Goal: Task Accomplishment & Management: Manage account settings

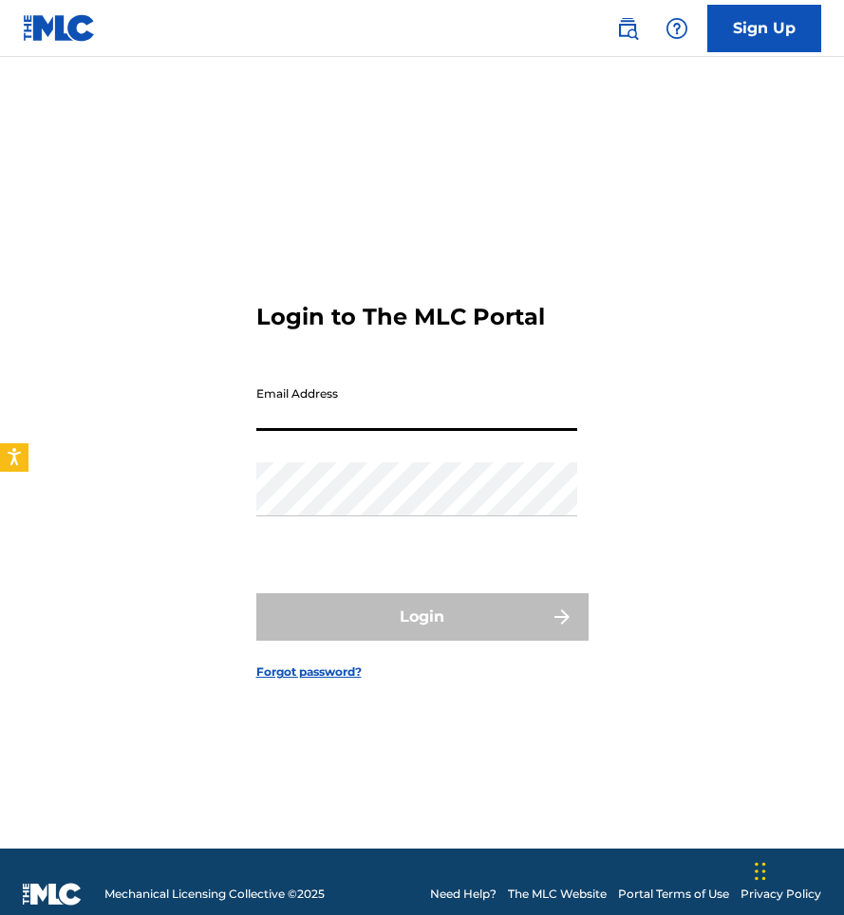
type input "info@treamani.com"
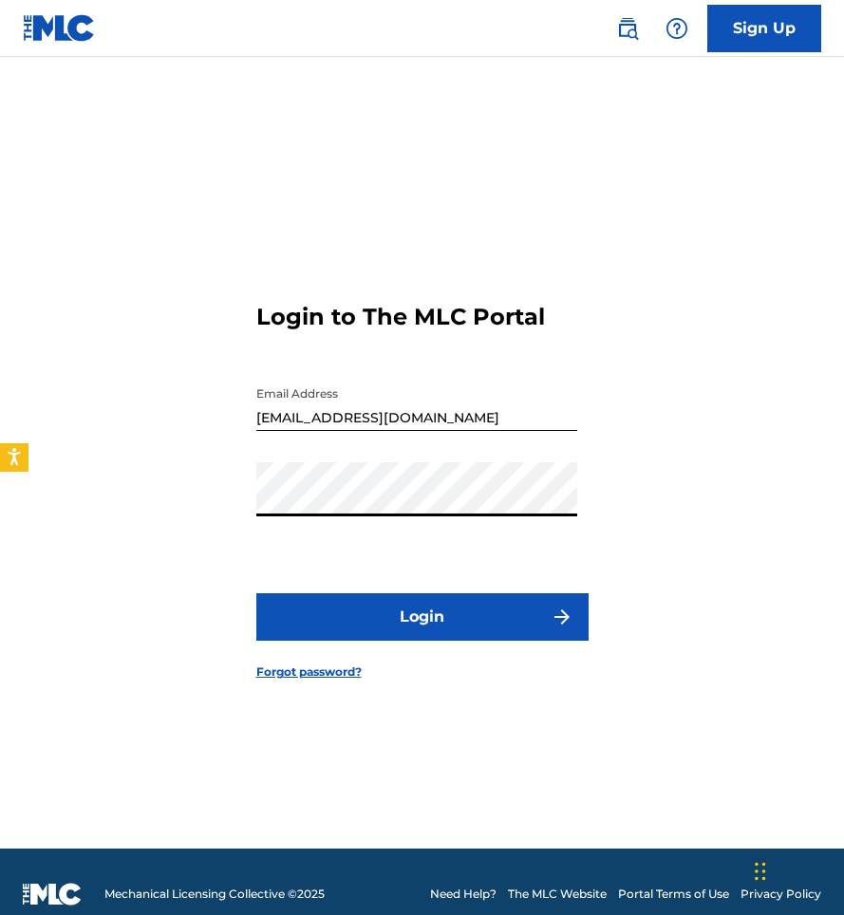
click at [425, 622] on button "Login" at bounding box center [422, 616] width 332 height 47
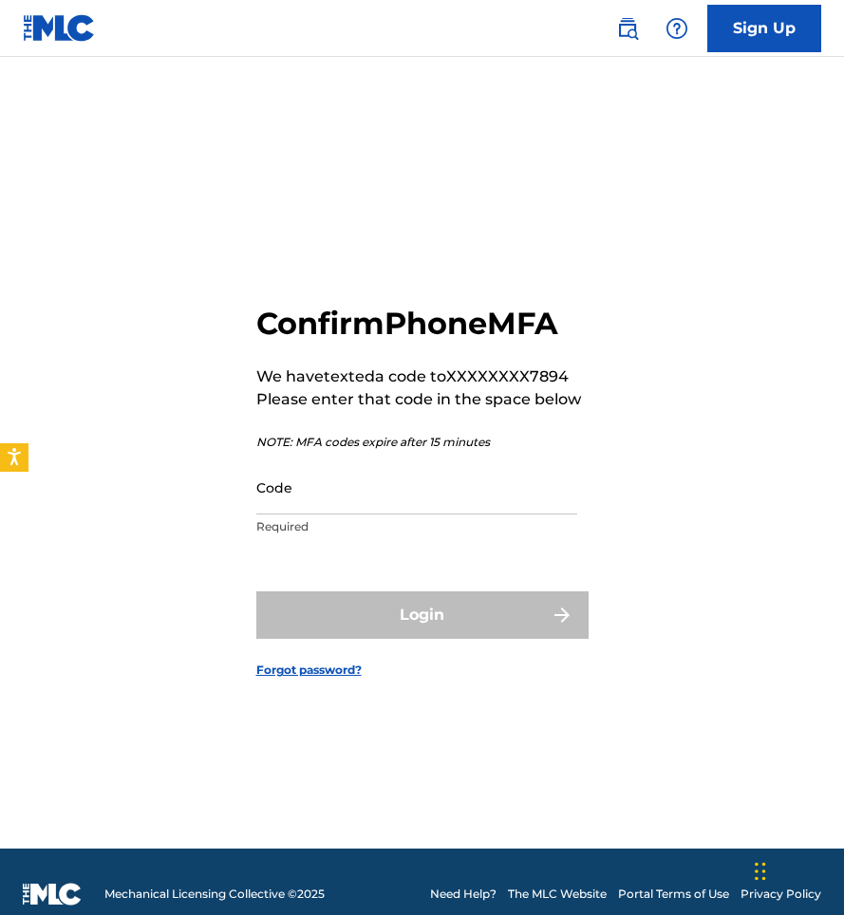
click at [375, 498] on input "Code" at bounding box center [416, 487] width 321 height 54
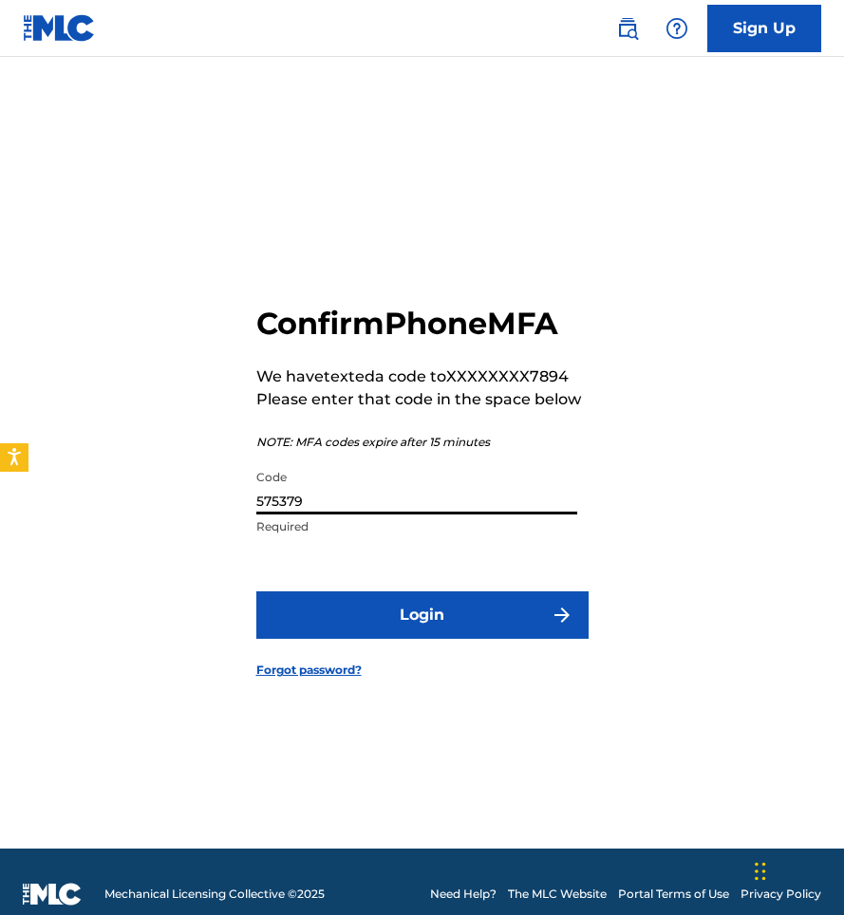
type input "575379"
click at [421, 615] on button "Login" at bounding box center [422, 614] width 332 height 47
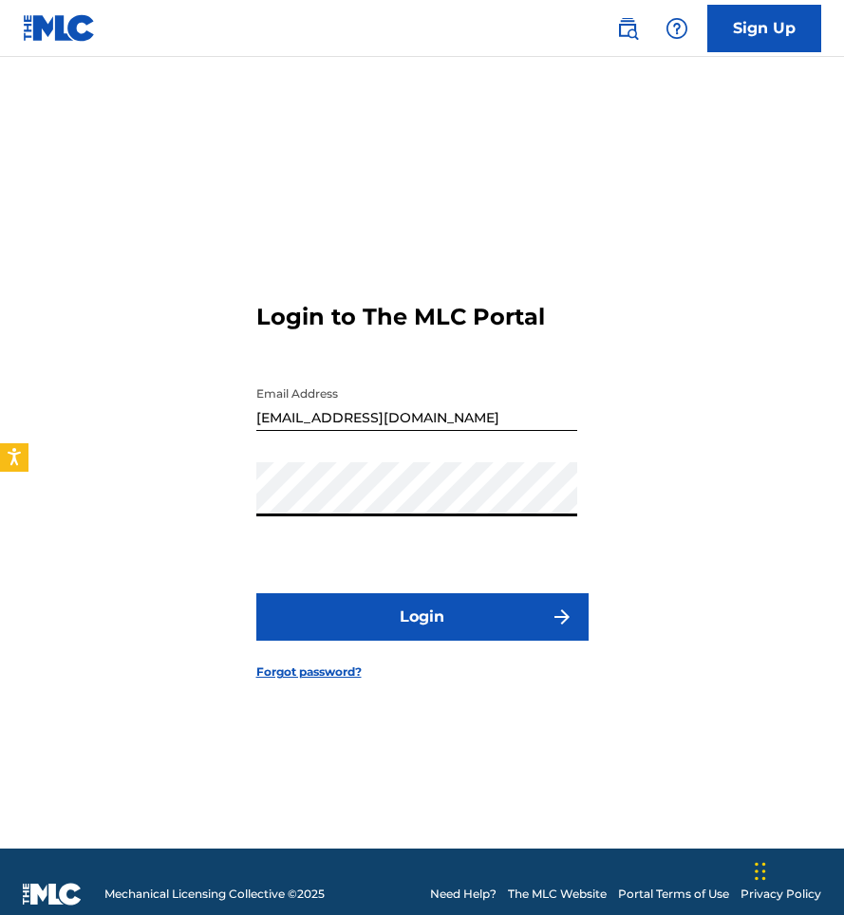
click at [421, 617] on button "Login" at bounding box center [422, 616] width 332 height 47
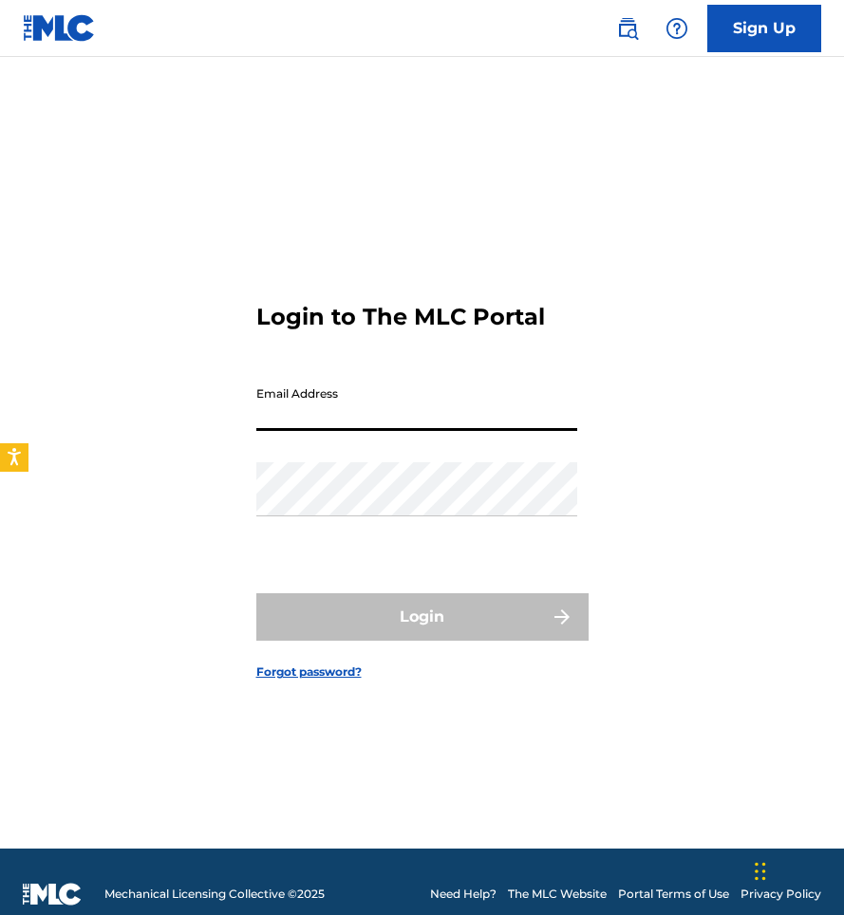
type input "[EMAIL_ADDRESS][DOMAIN_NAME]"
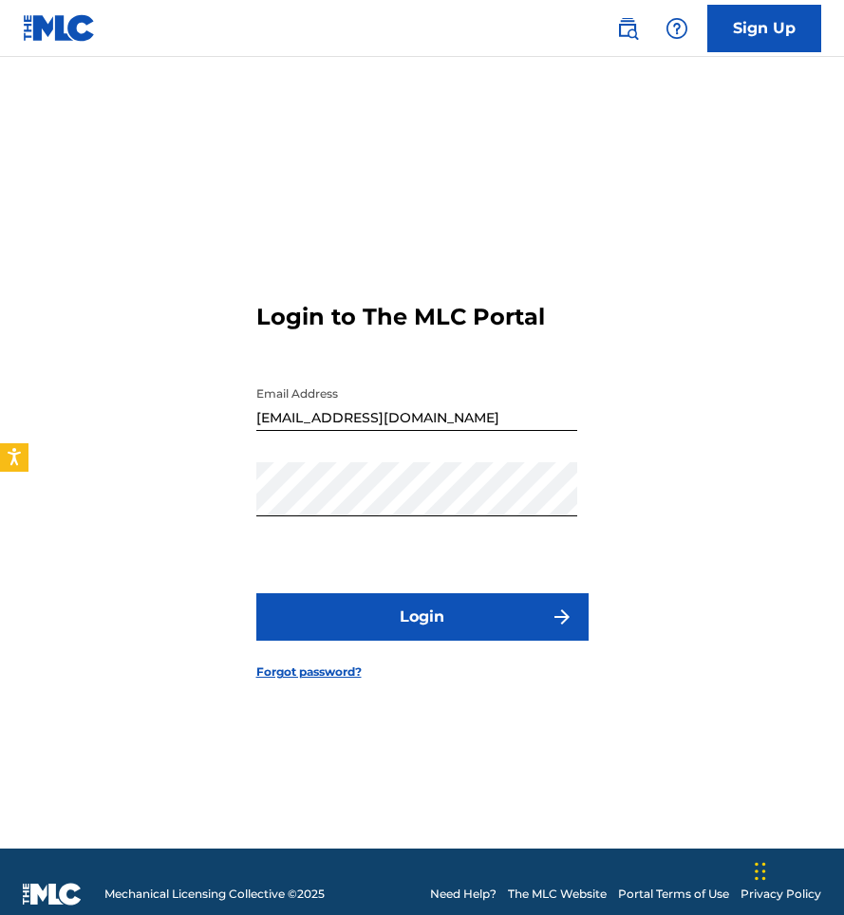
click at [445, 626] on button "Login" at bounding box center [422, 616] width 332 height 47
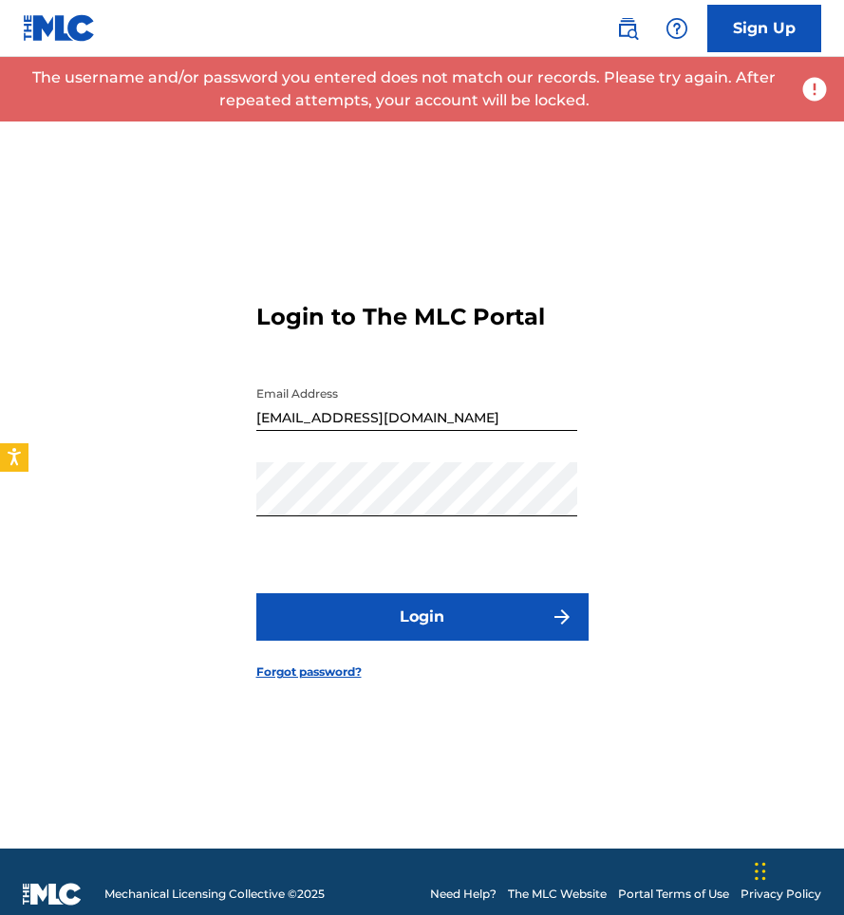
click at [342, 676] on link "Forgot password?" at bounding box center [308, 671] width 105 height 17
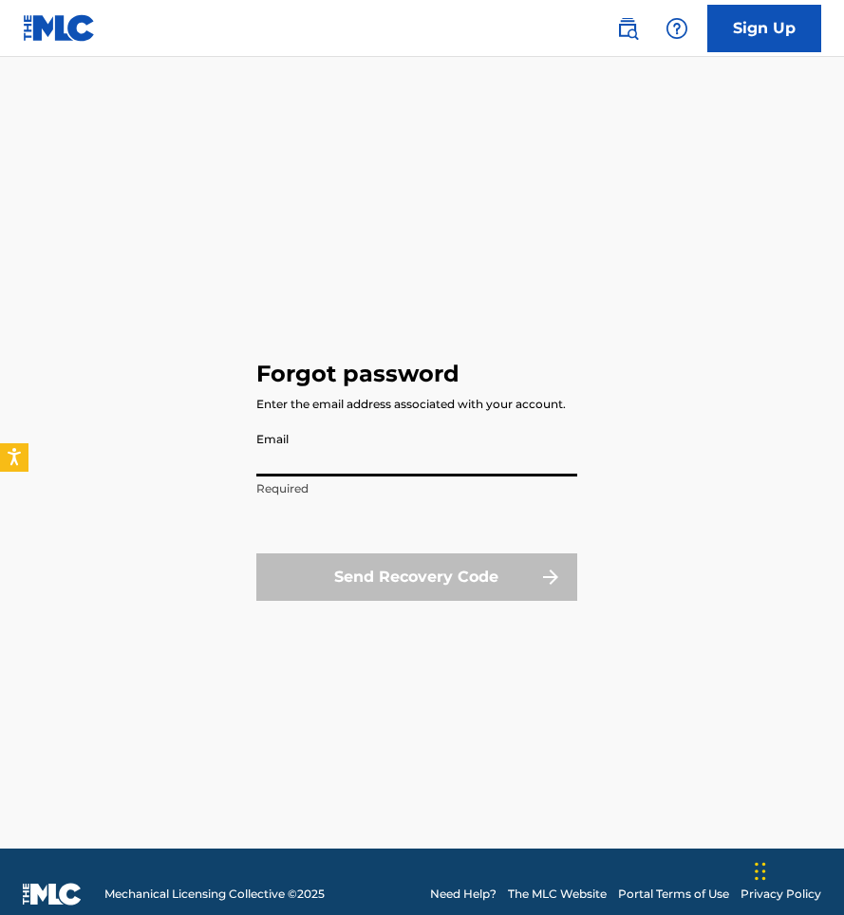
type input "info@treamani.com"
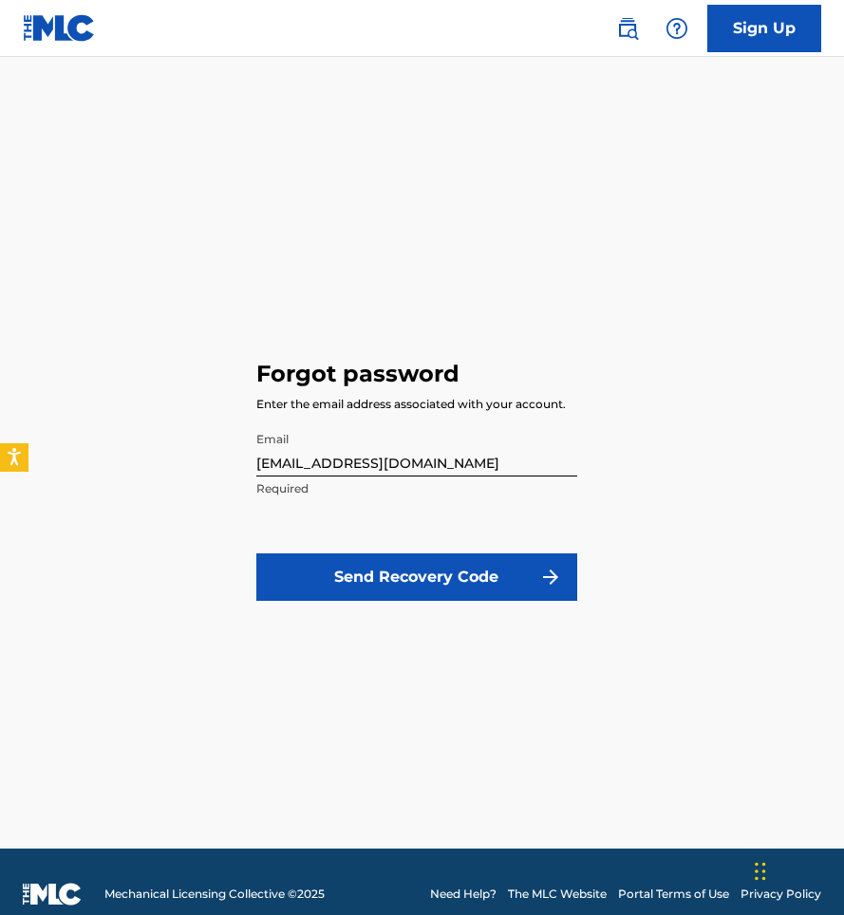
click at [414, 578] on button "Send Recovery Code" at bounding box center [416, 576] width 321 height 47
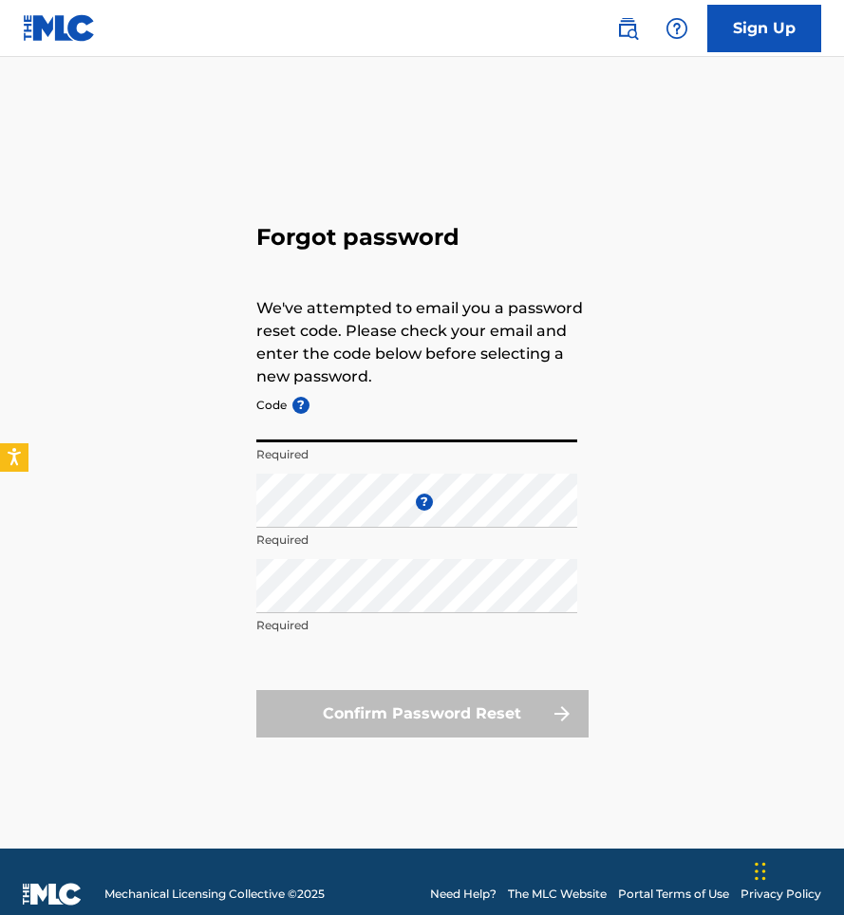
click at [378, 428] on input "Code ?" at bounding box center [416, 415] width 321 height 54
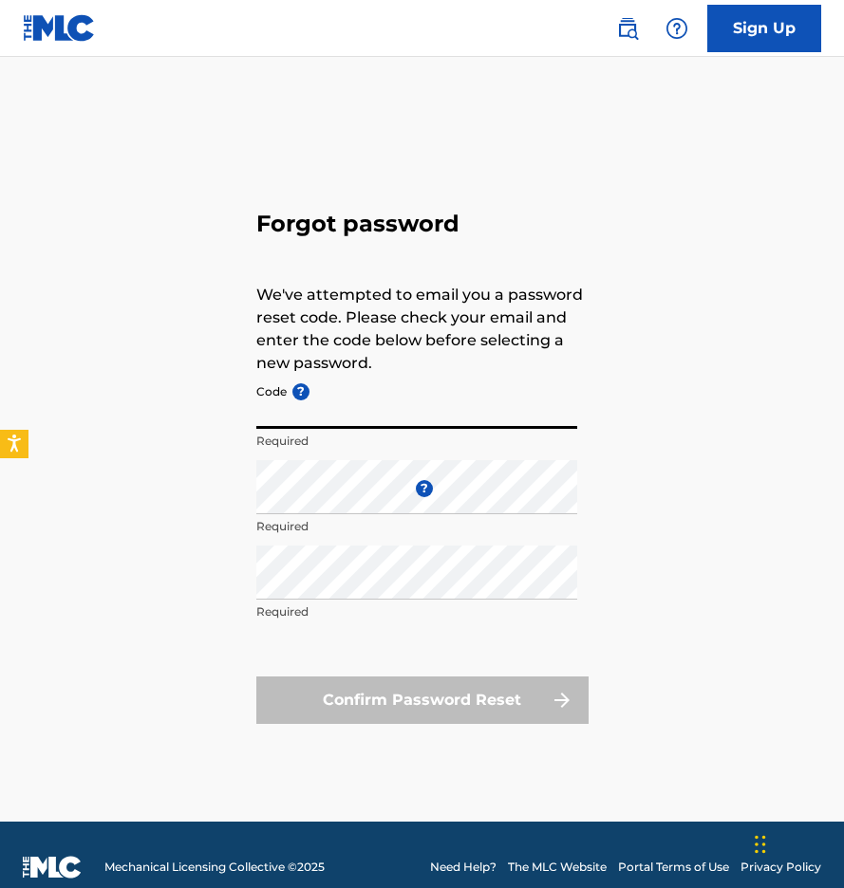
click at [333, 410] on input "Code ?" at bounding box center [416, 402] width 321 height 54
paste input "FP_05812c9454f9eb521959f7b55e9d"
type input "FP_05812c9454f9eb521959f7b55e9d"
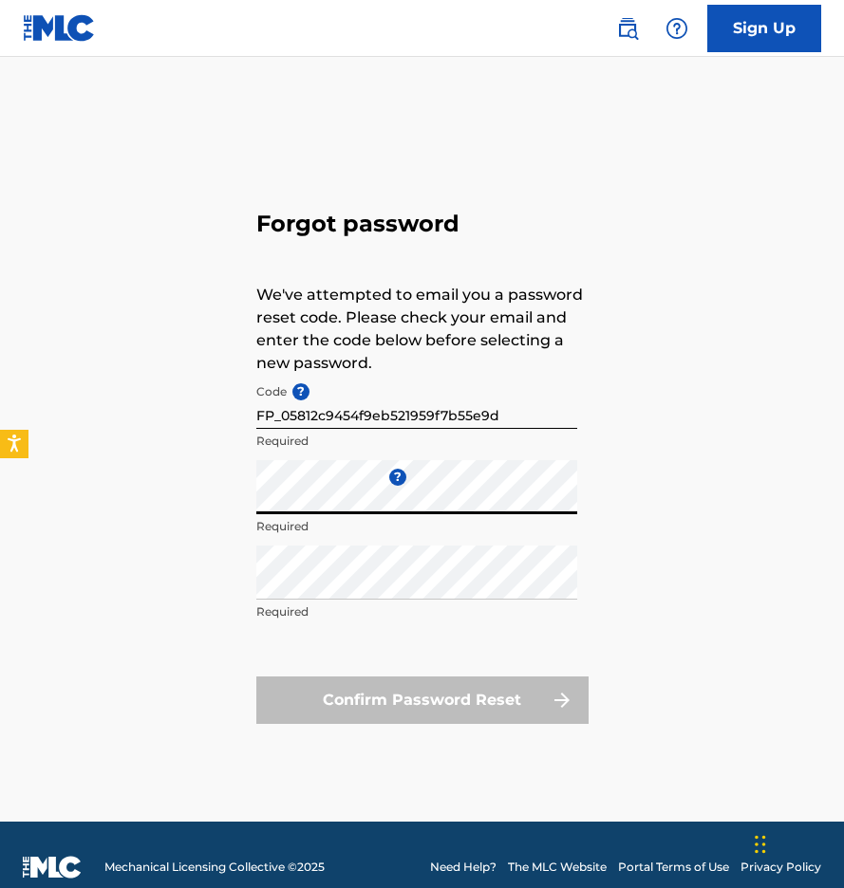
scroll to position [25, 0]
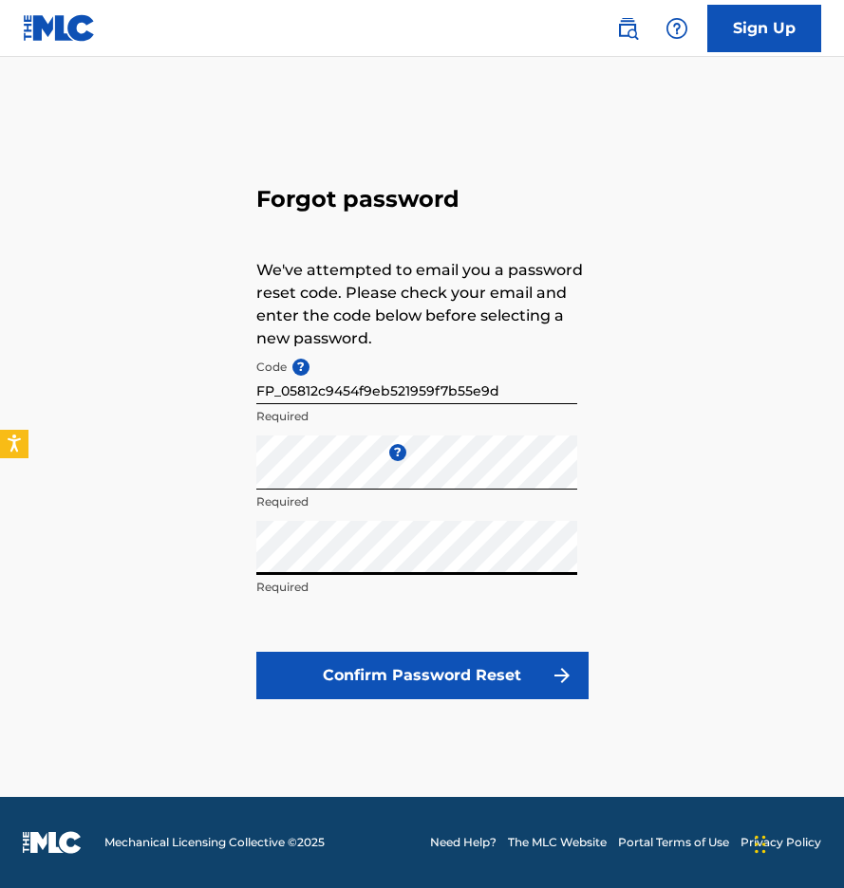
click at [421, 675] on button "Confirm Password Reset" at bounding box center [422, 675] width 332 height 47
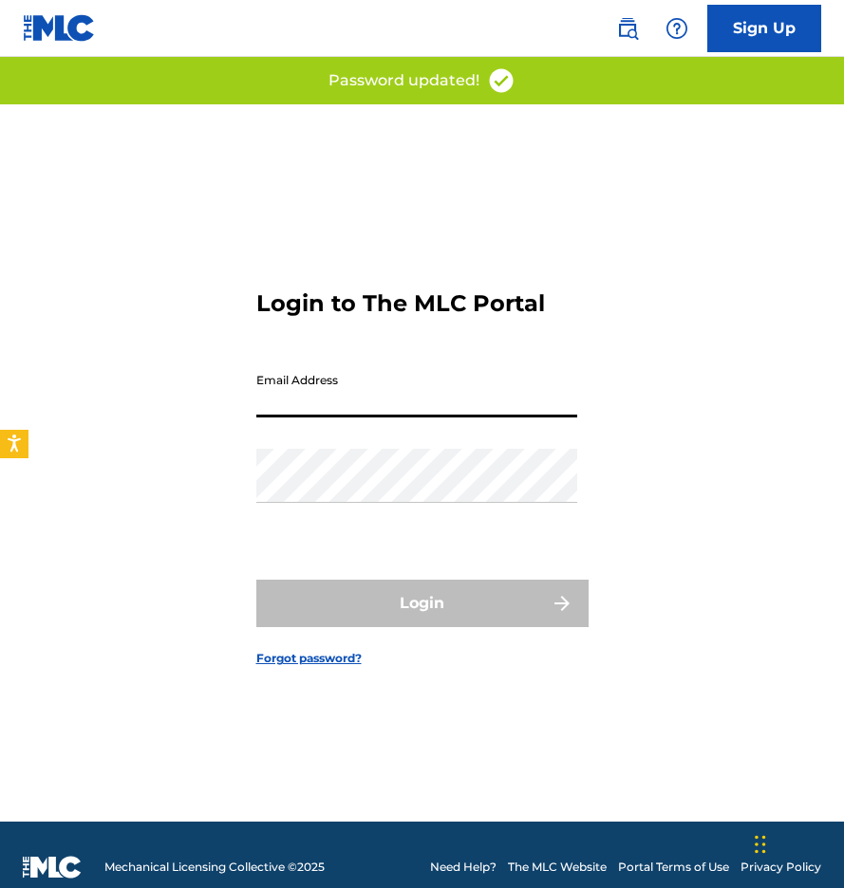
type input "info@treamani.com"
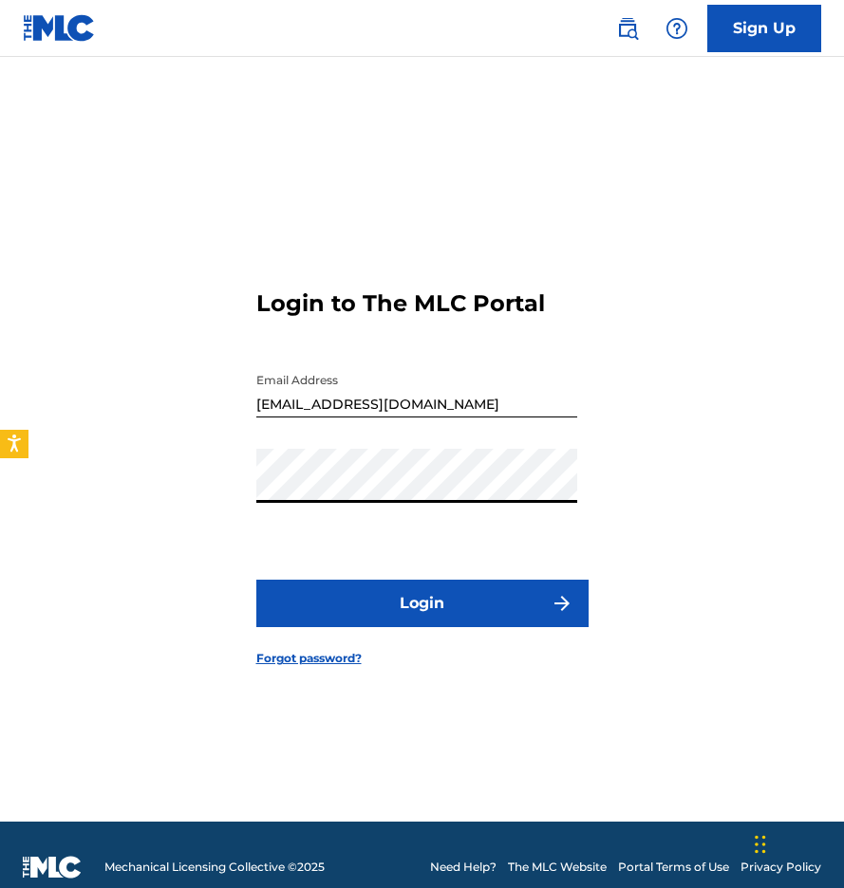
click at [421, 603] on button "Login" at bounding box center [422, 603] width 332 height 47
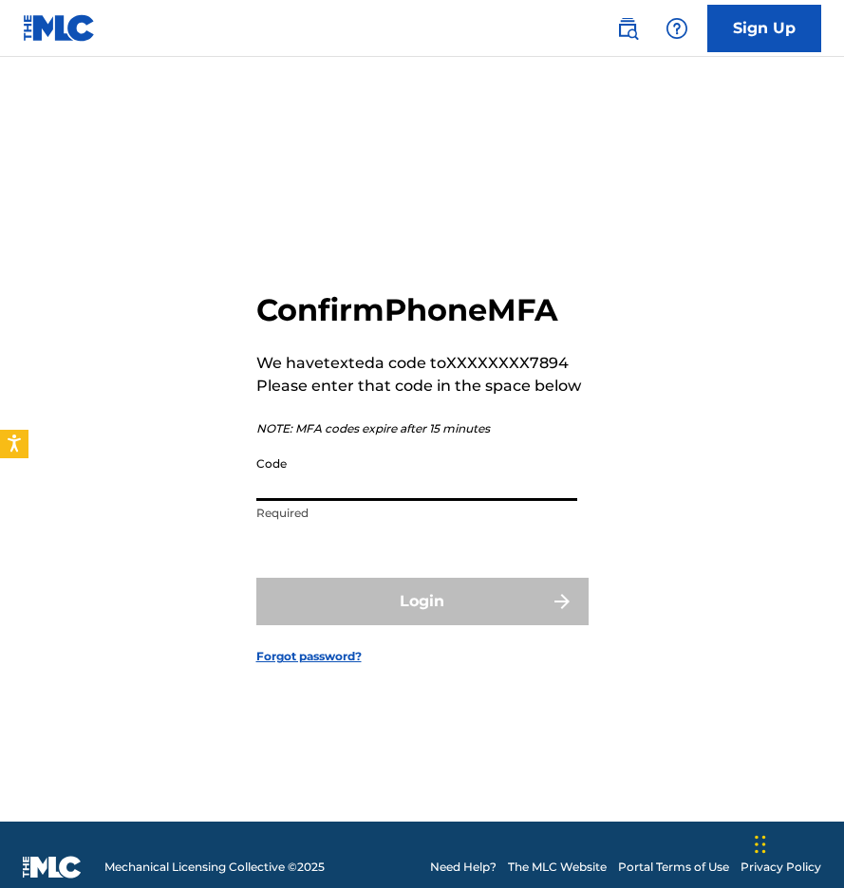
click at [380, 477] on input "Code" at bounding box center [416, 474] width 321 height 54
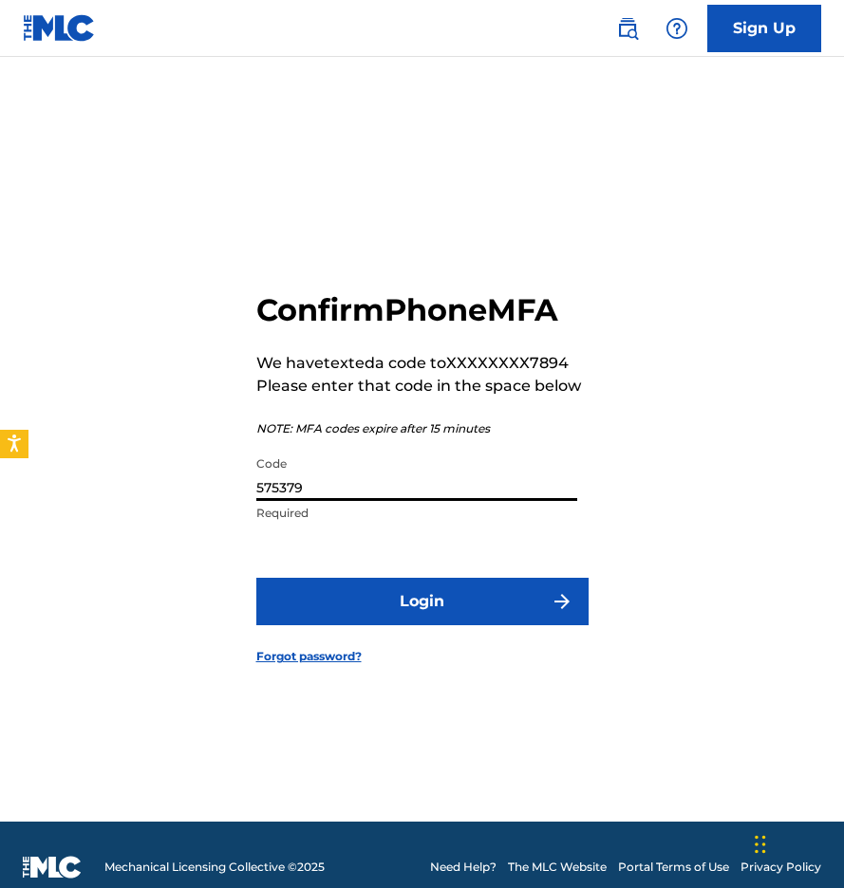
type input "575379"
click at [421, 601] on button "Login" at bounding box center [422, 601] width 332 height 47
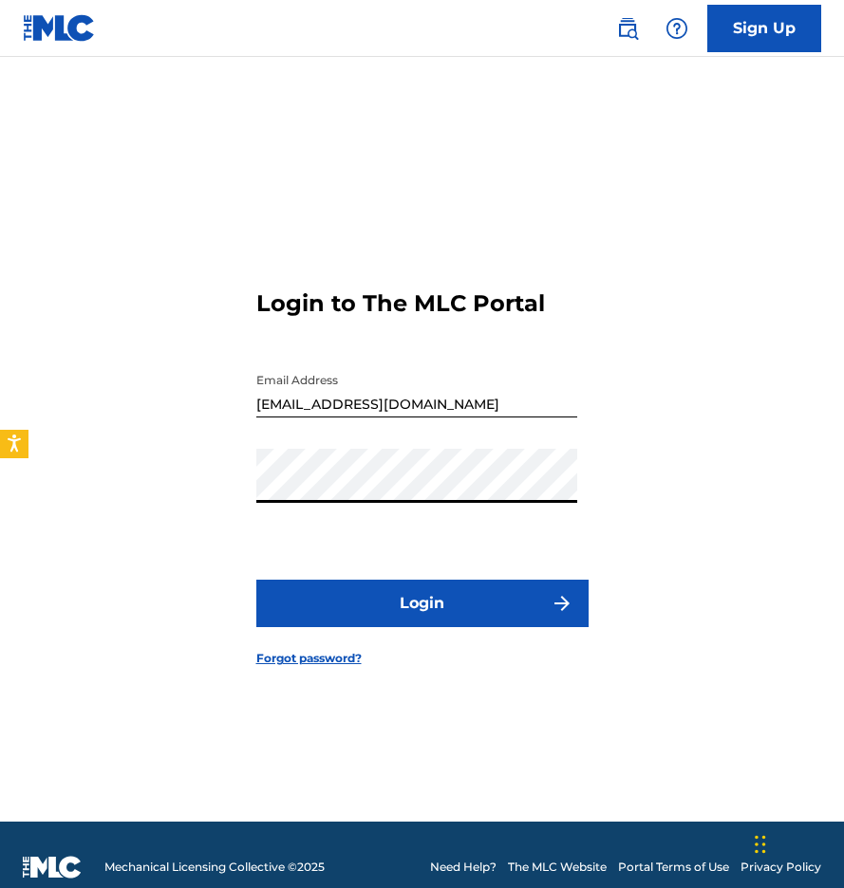
click at [421, 603] on button "Login" at bounding box center [422, 603] width 332 height 47
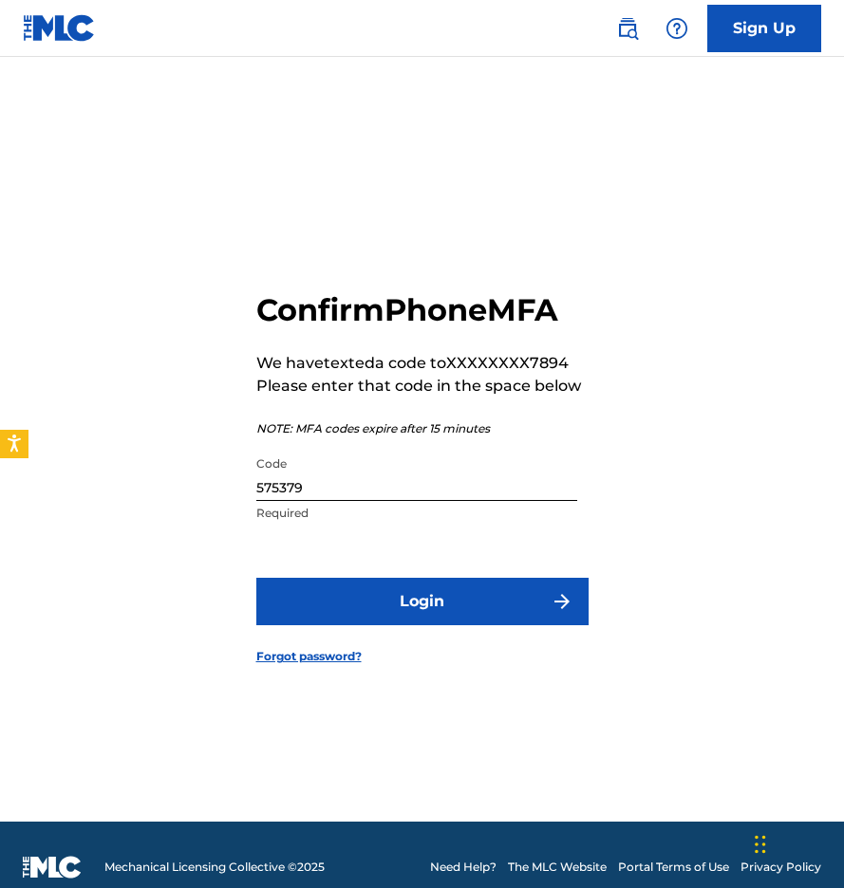
click at [349, 485] on input "575379" at bounding box center [416, 474] width 321 height 54
type input "575739"
click at [421, 601] on button "Login" at bounding box center [422, 601] width 332 height 47
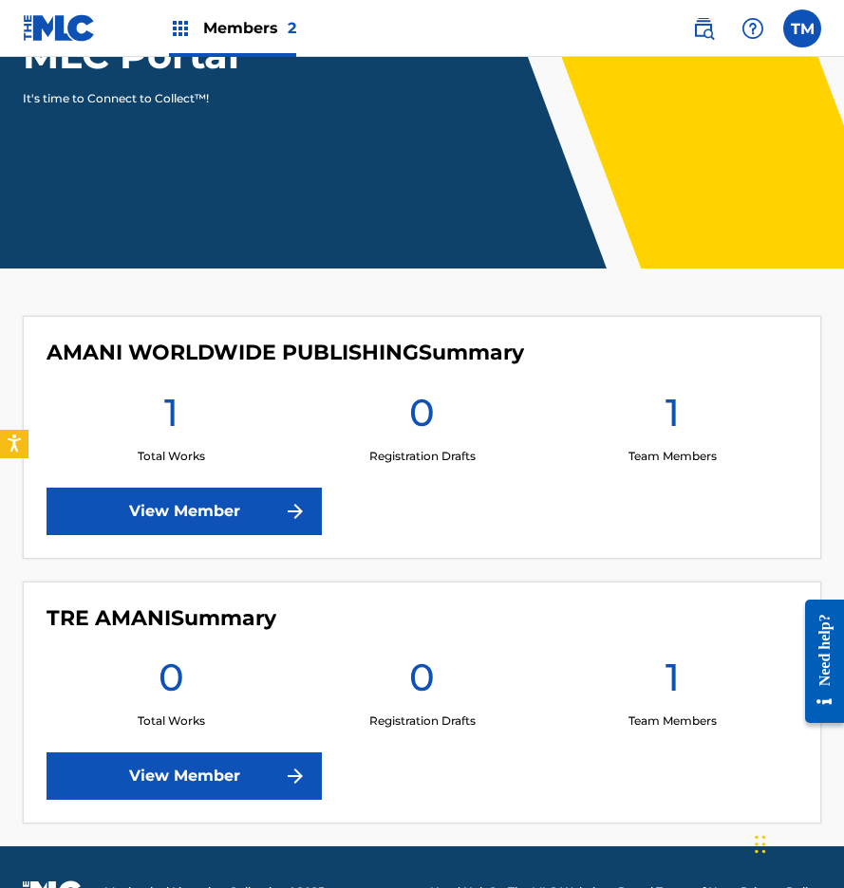
scroll to position [213, 0]
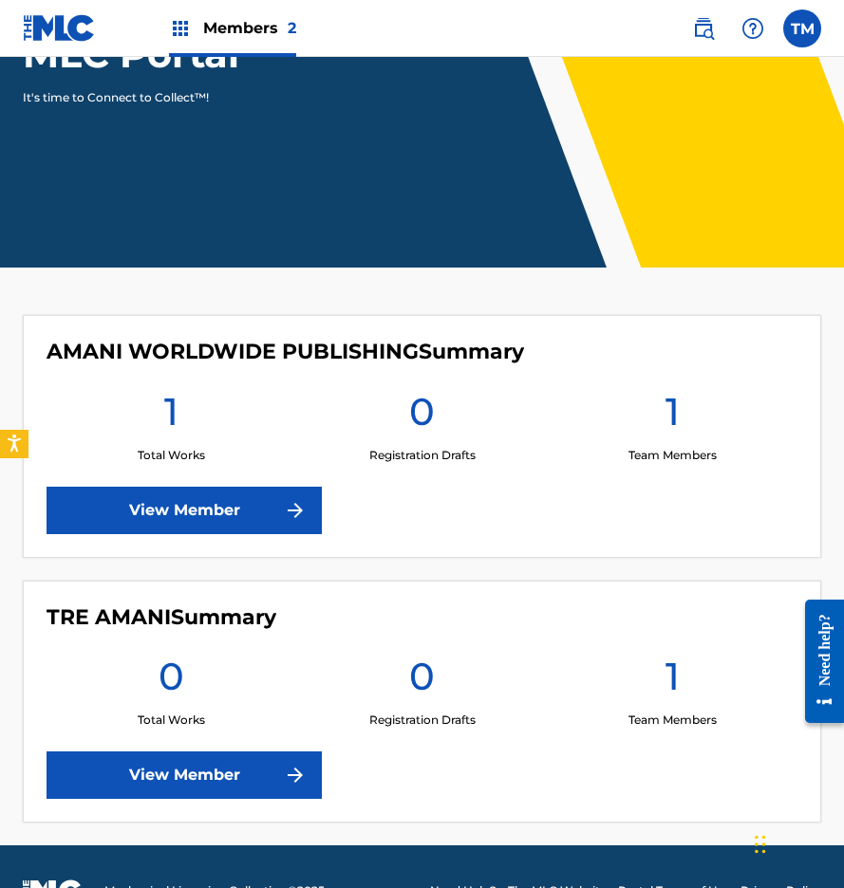
click at [235, 502] on link "View Member" at bounding box center [183, 510] width 275 height 47
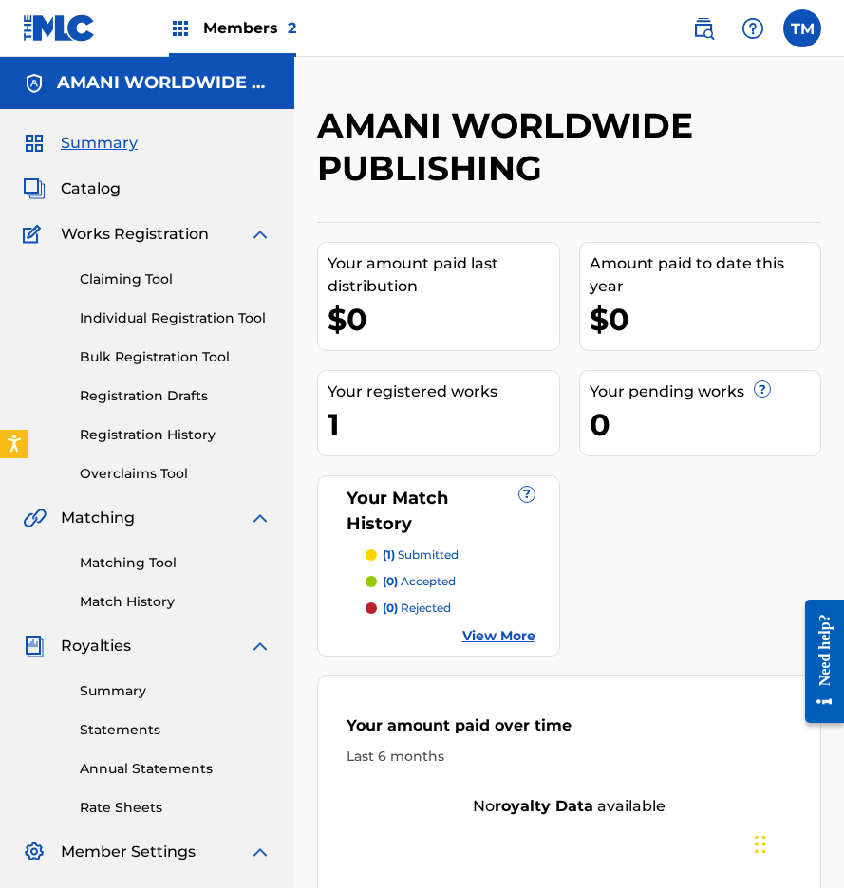
click at [135, 568] on link "Matching Tool" at bounding box center [176, 563] width 192 height 20
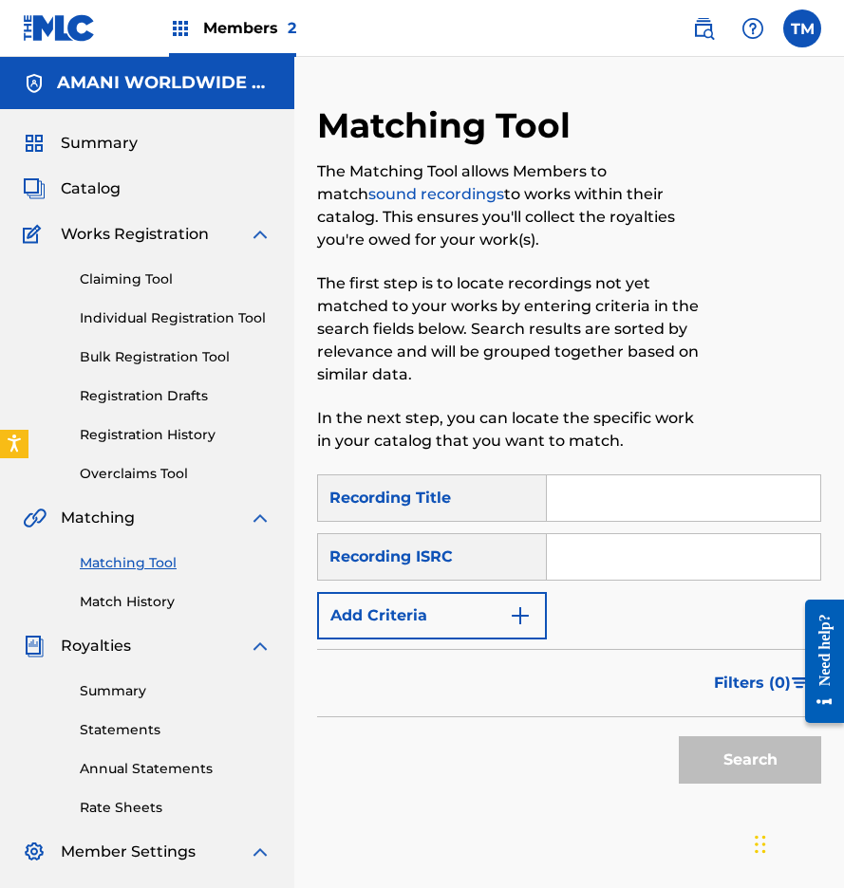
click at [132, 598] on link "Match History" at bounding box center [176, 602] width 192 height 20
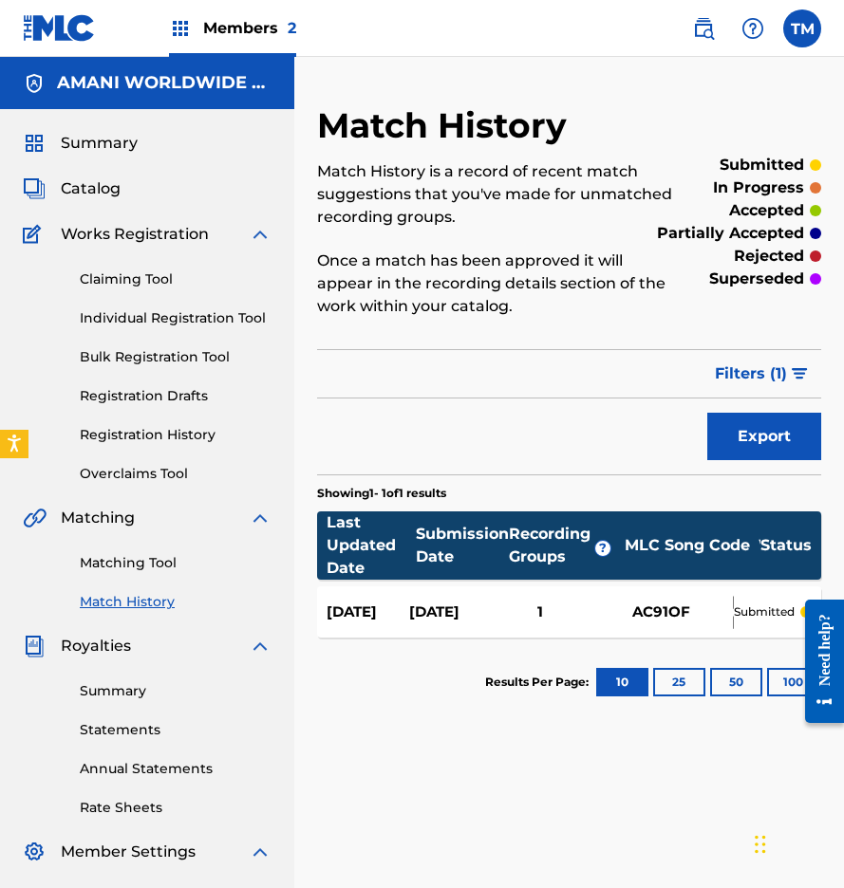
click at [101, 197] on span "Catalog" at bounding box center [91, 188] width 60 height 23
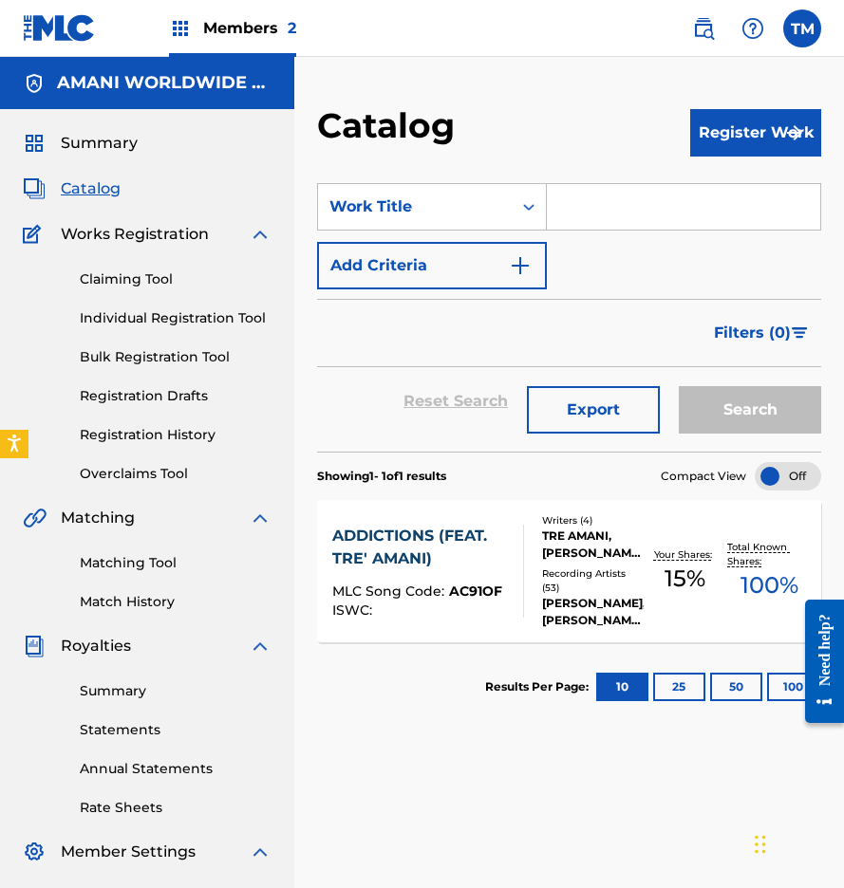
click at [107, 139] on span "Summary" at bounding box center [99, 143] width 77 height 23
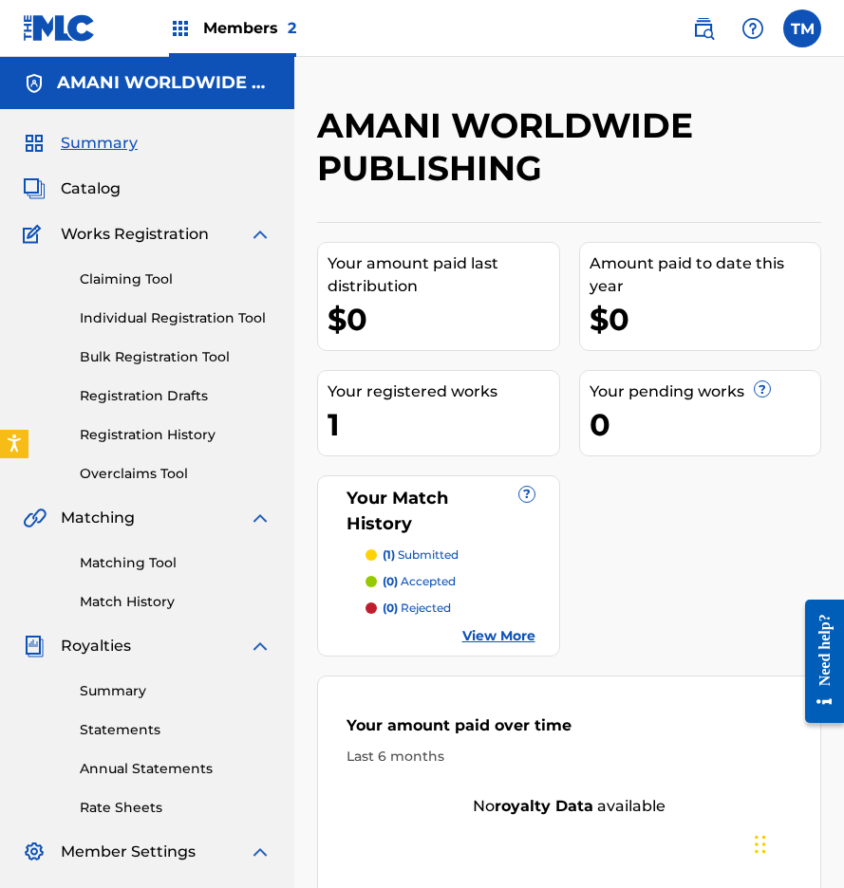
click at [120, 282] on link "Claiming Tool" at bounding box center [176, 279] width 192 height 20
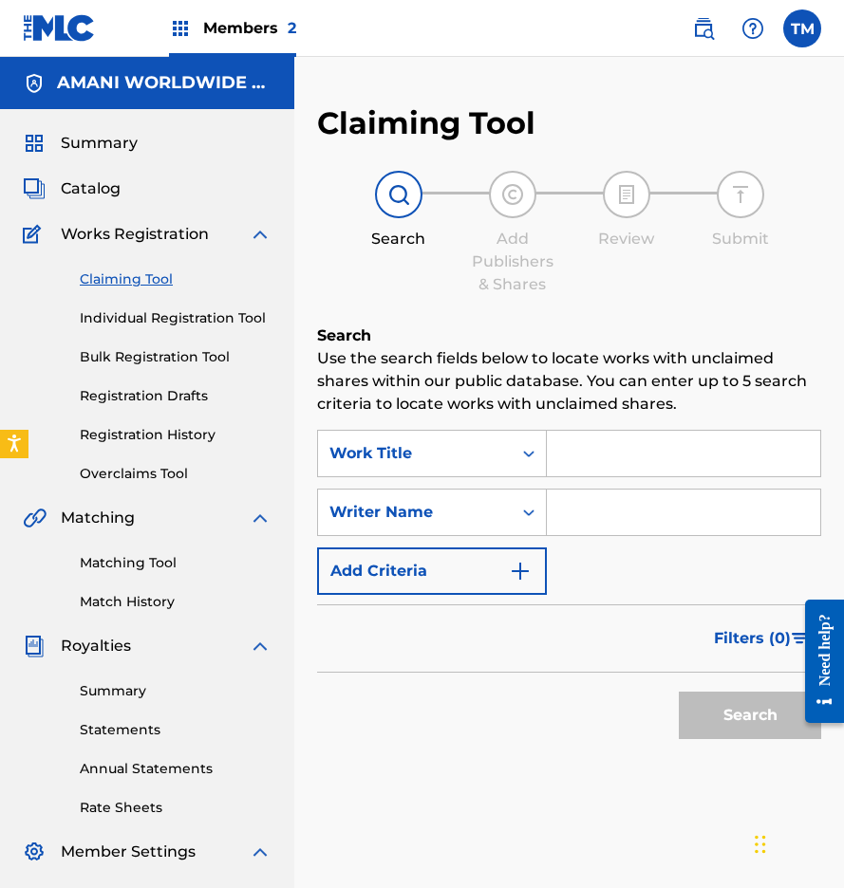
click at [138, 364] on link "Bulk Registration Tool" at bounding box center [176, 357] width 192 height 20
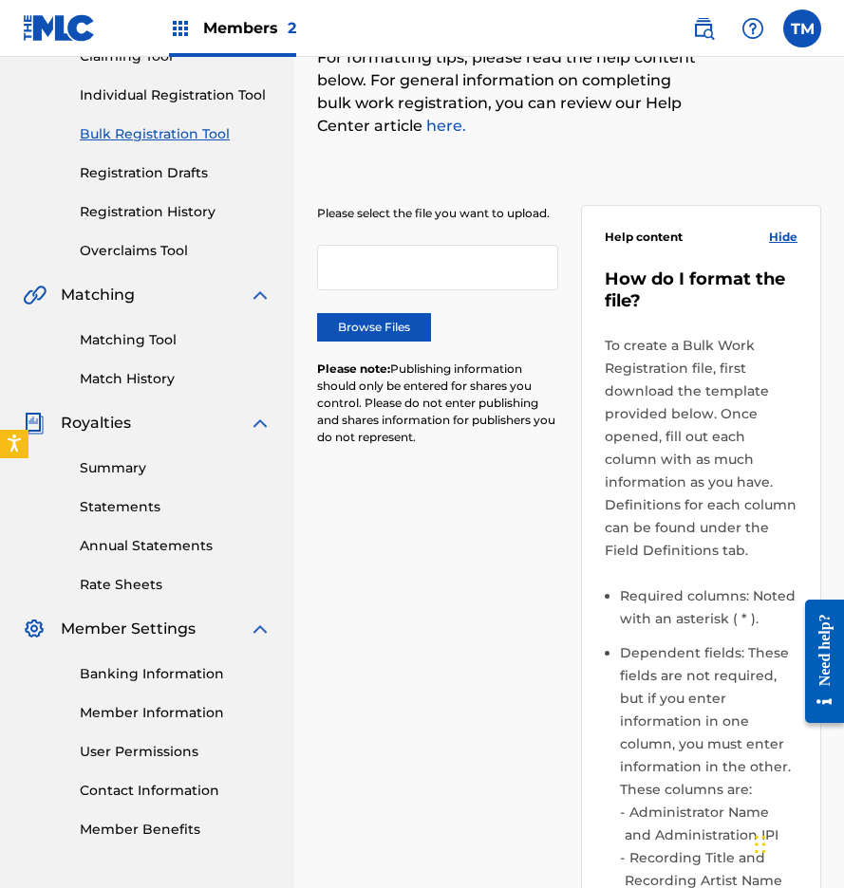
scroll to position [212, 0]
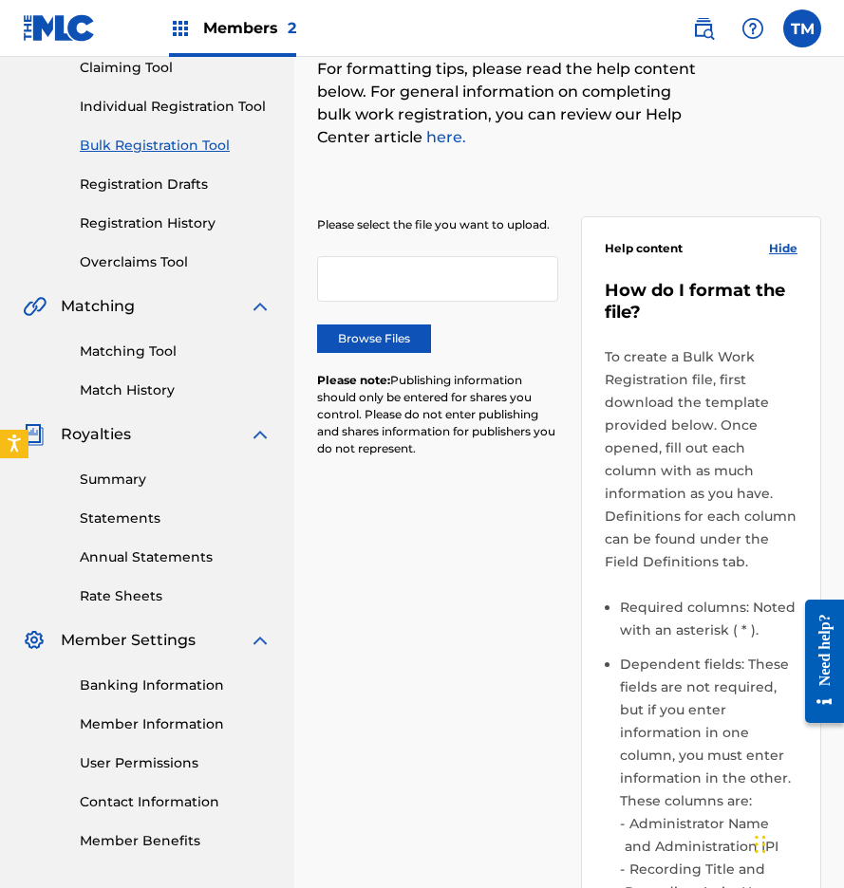
click at [119, 477] on link "Summary" at bounding box center [176, 480] width 192 height 20
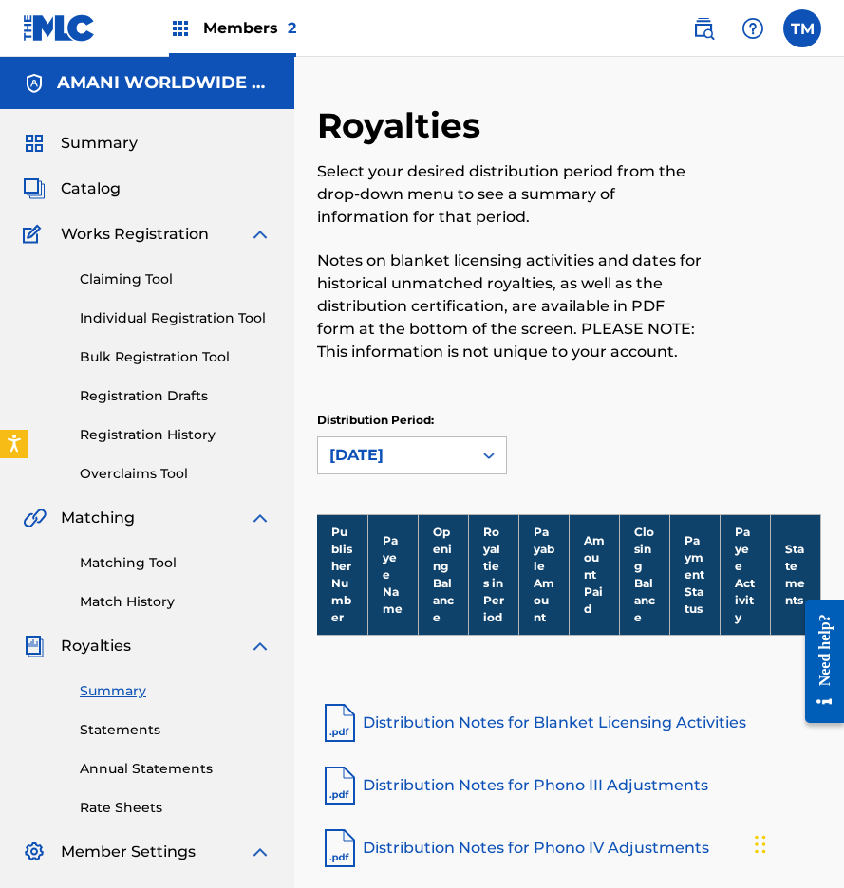
click at [123, 435] on link "Registration History" at bounding box center [176, 435] width 192 height 20
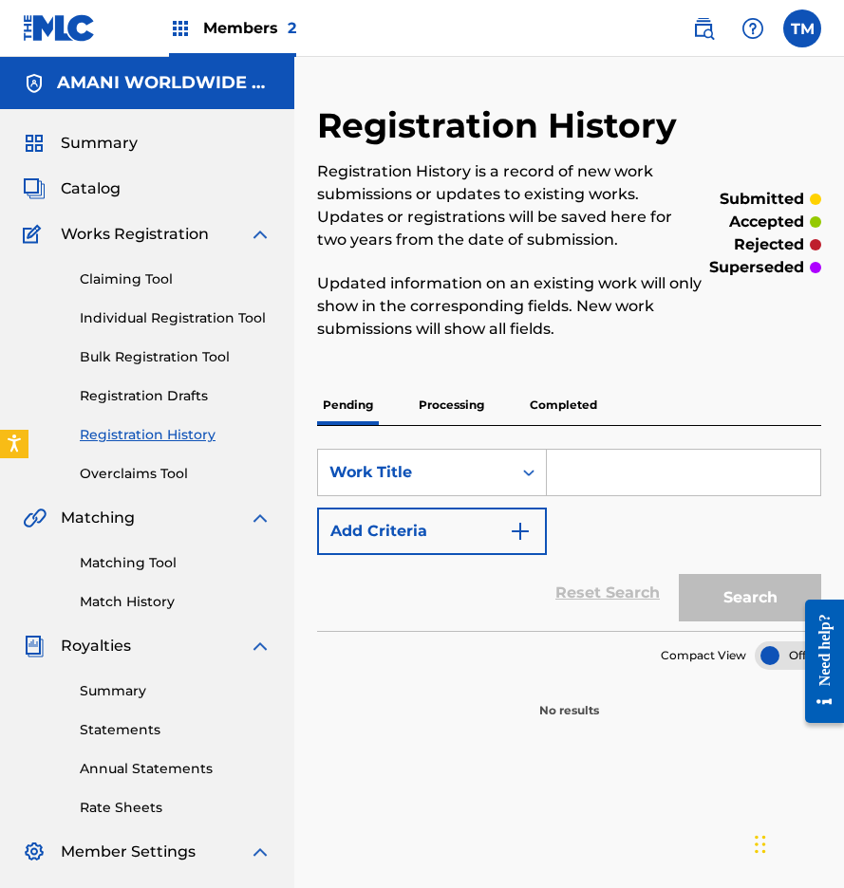
click at [115, 405] on link "Registration Drafts" at bounding box center [176, 396] width 192 height 20
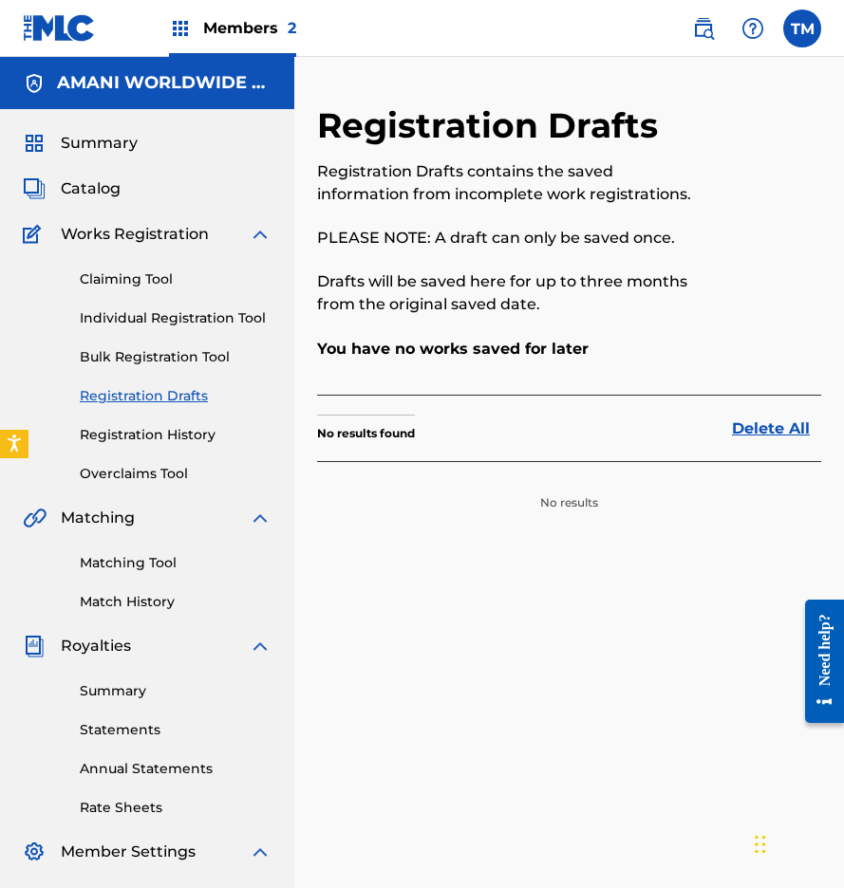
click at [126, 436] on link "Registration History" at bounding box center [176, 435] width 192 height 20
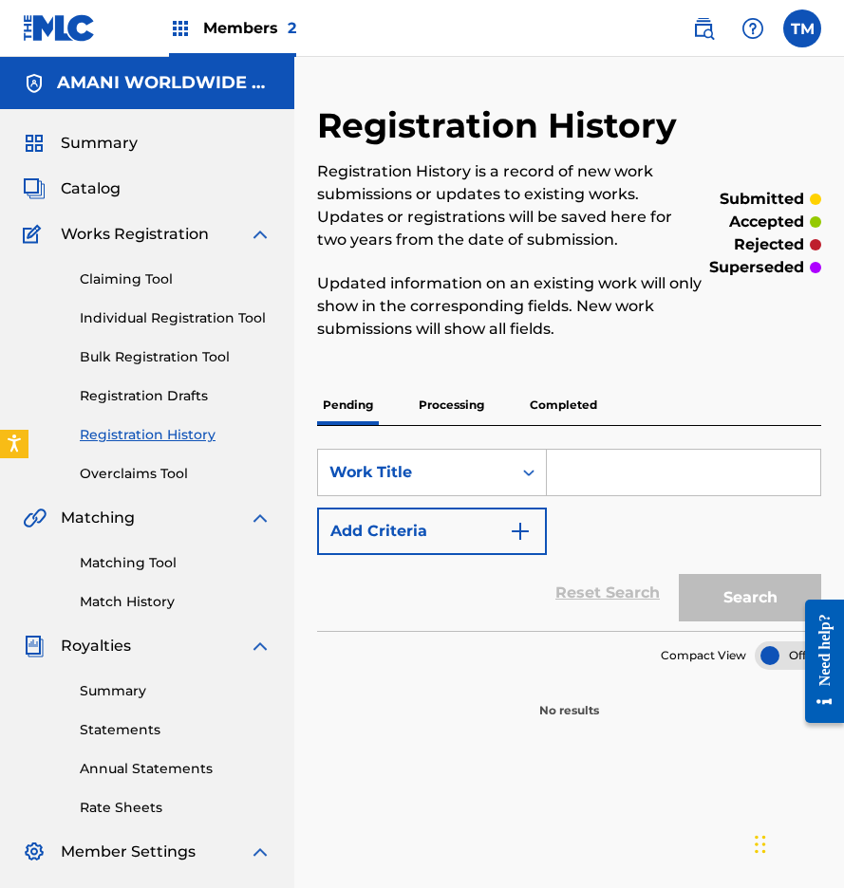
click at [137, 561] on link "Matching Tool" at bounding box center [176, 563] width 192 height 20
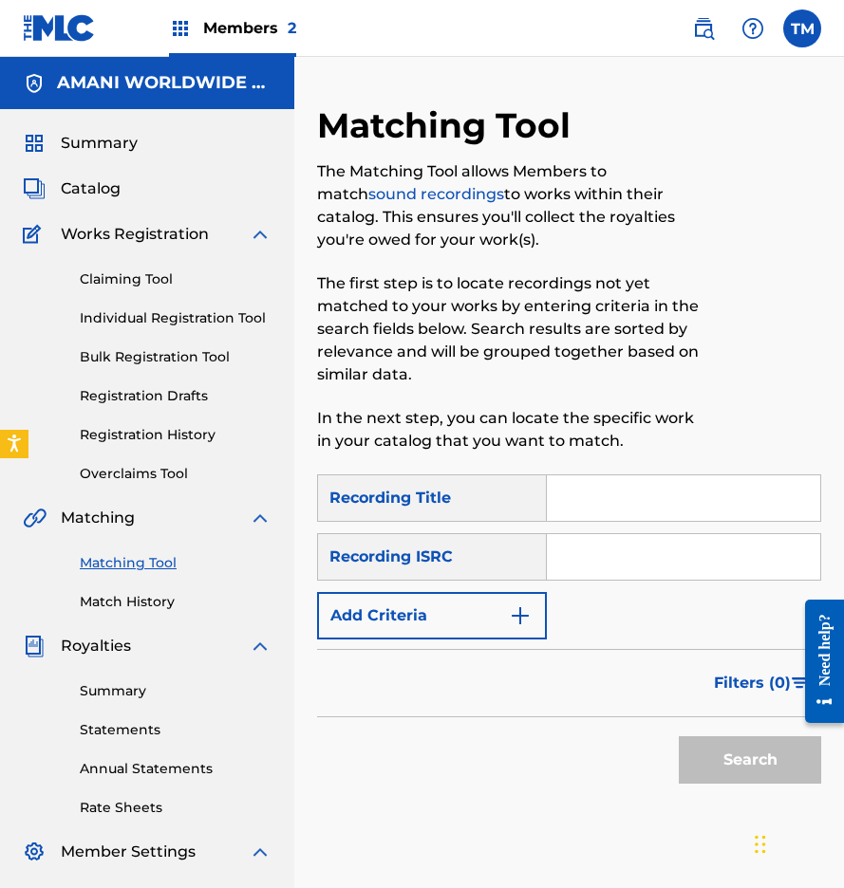
click at [113, 640] on span "Royalties" at bounding box center [96, 646] width 70 height 23
click at [32, 650] on img at bounding box center [34, 646] width 23 height 23
click at [138, 730] on link "Statements" at bounding box center [176, 730] width 192 height 20
